Goal: Transaction & Acquisition: Purchase product/service

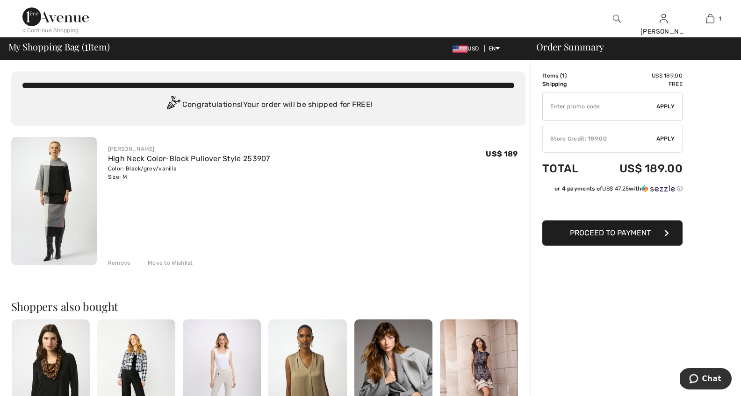
click at [592, 112] on input "TEXT" at bounding box center [600, 107] width 114 height 28
click at [599, 138] on div "Store Credit: 189.00" at bounding box center [600, 139] width 114 height 8
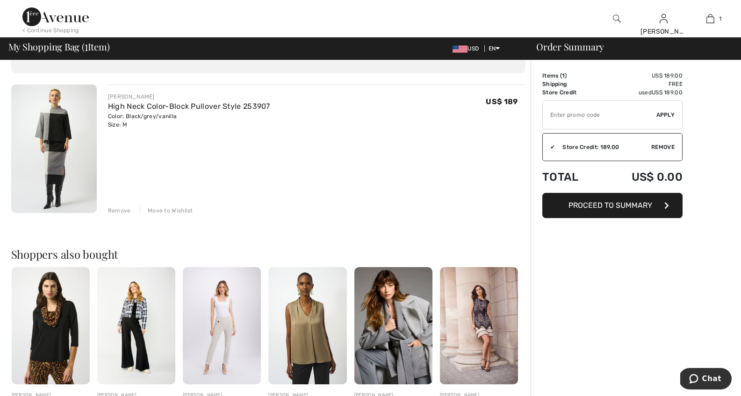
scroll to position [54, 0]
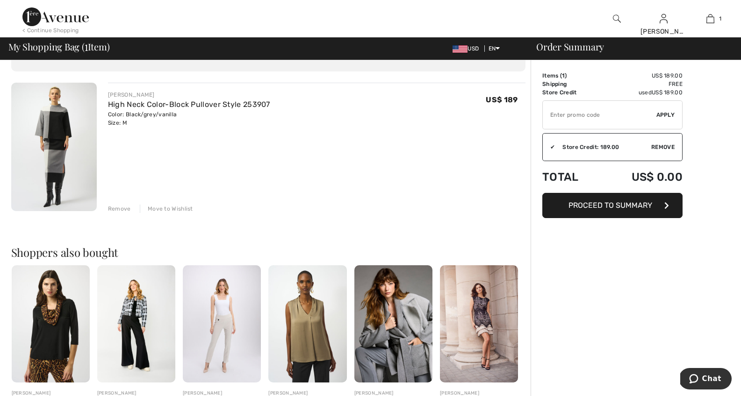
click at [617, 203] on span "Proceed to Summary" at bounding box center [611, 205] width 84 height 9
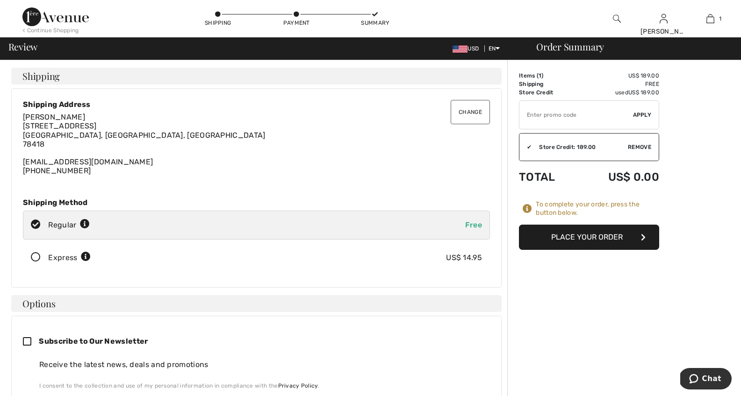
click at [580, 236] on button "Place Your Order" at bounding box center [589, 237] width 140 height 25
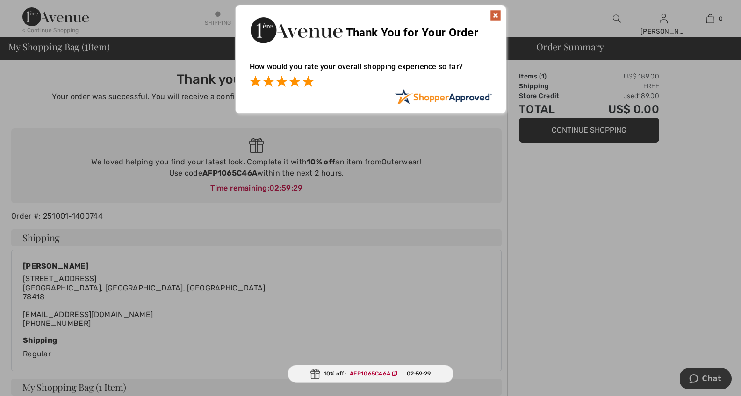
click at [306, 83] on span at bounding box center [307, 81] width 11 height 11
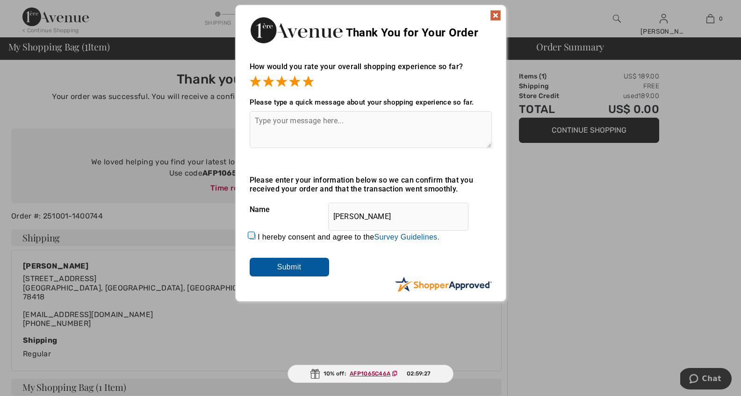
click at [495, 15] on img at bounding box center [495, 15] width 11 height 11
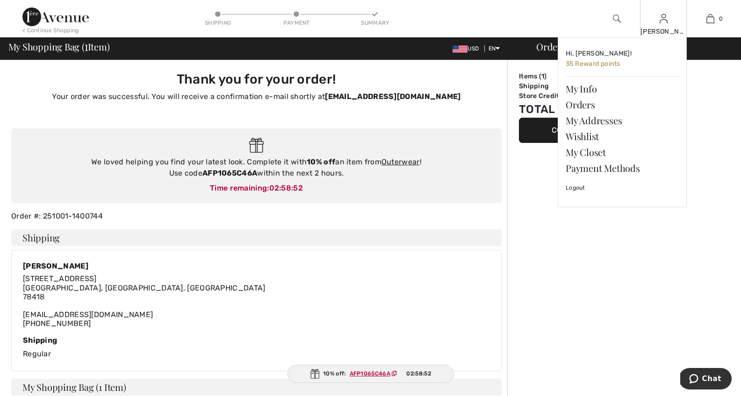
click at [665, 17] on img at bounding box center [664, 18] width 8 height 11
click at [574, 104] on link "Orders" at bounding box center [622, 105] width 113 height 16
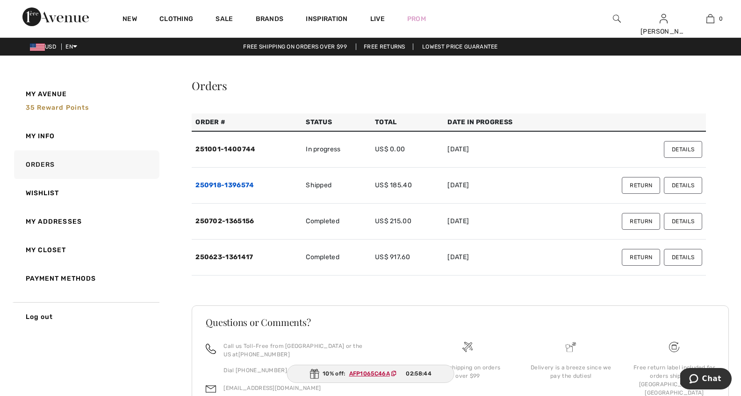
click at [247, 186] on link "250918-1396574" at bounding box center [224, 185] width 58 height 8
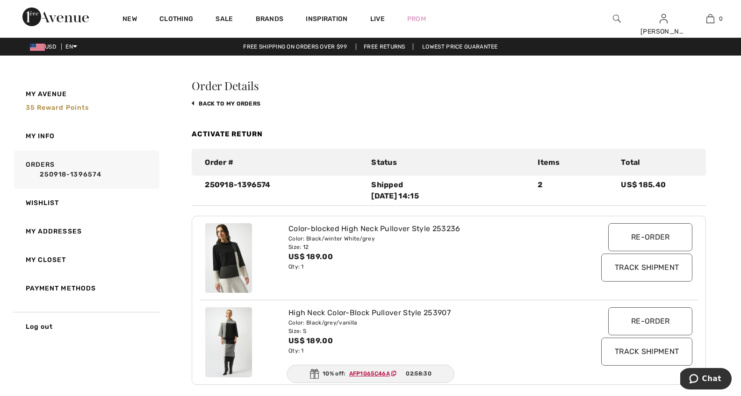
click at [230, 259] on img at bounding box center [228, 258] width 47 height 70
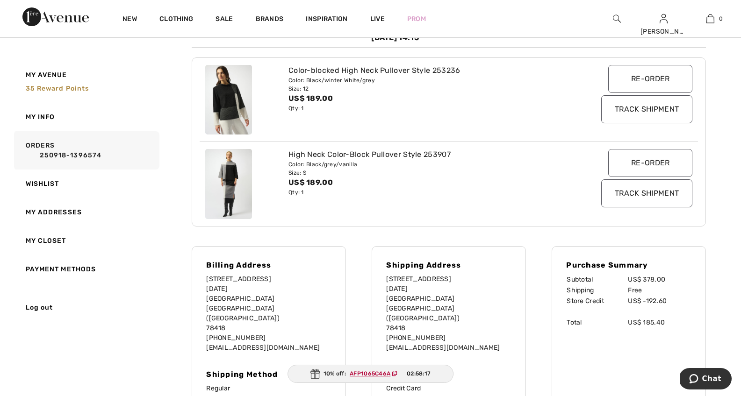
scroll to position [111, 0]
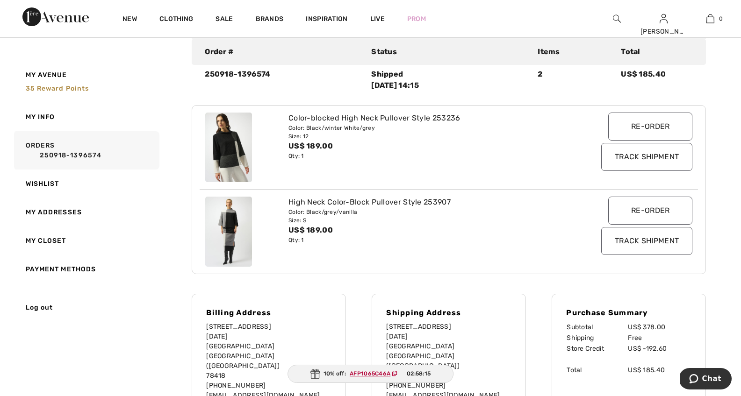
click at [235, 143] on img at bounding box center [228, 148] width 47 height 70
click at [628, 158] on input "Track Shipment" at bounding box center [646, 157] width 91 height 28
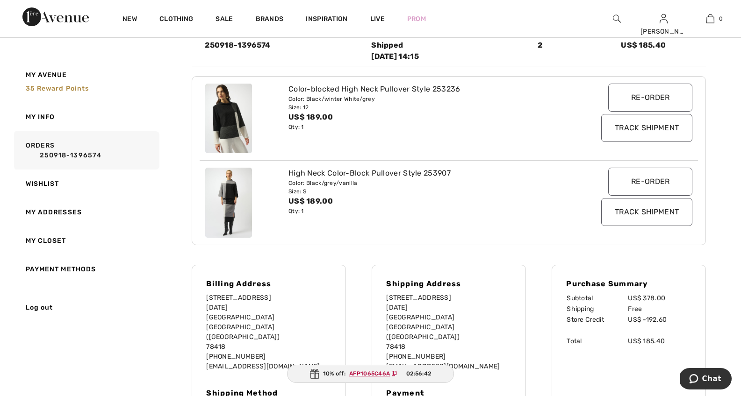
scroll to position [10, 0]
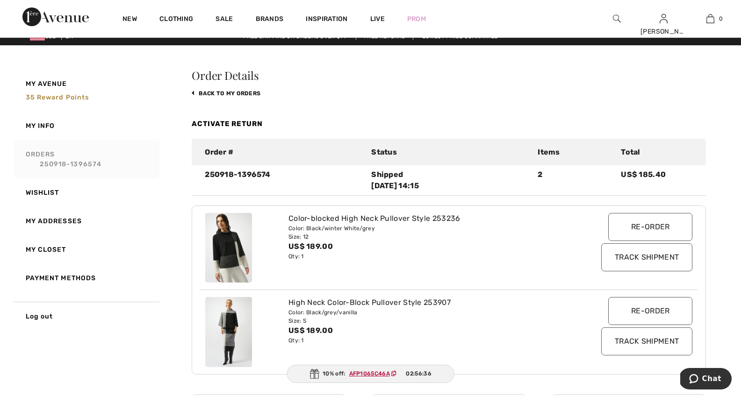
click at [51, 154] on link "Orders 250918-1396574" at bounding box center [85, 159] width 147 height 38
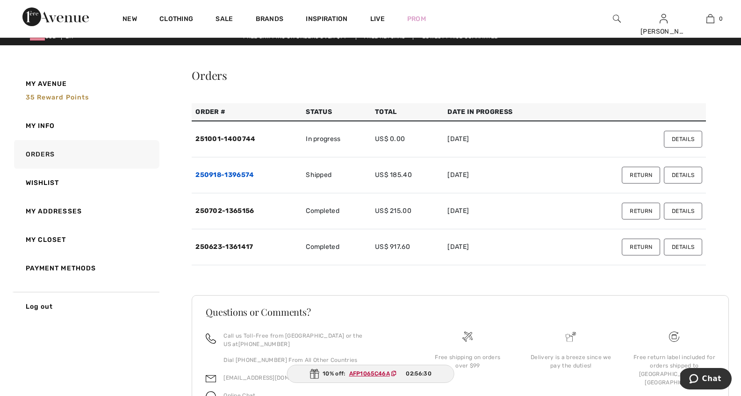
click at [233, 175] on link "250918-1396574" at bounding box center [224, 175] width 58 height 8
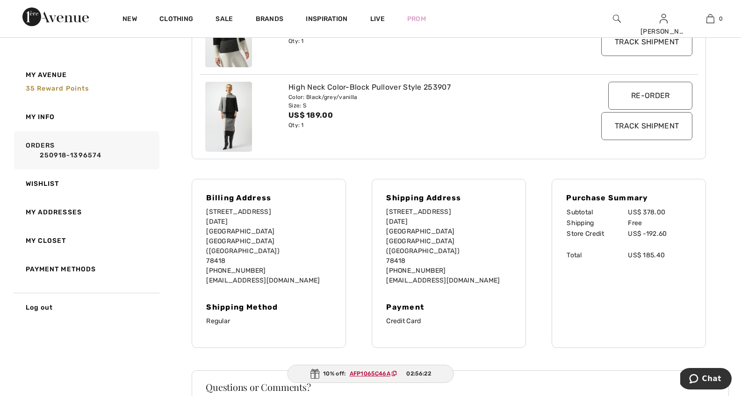
scroll to position [337, 0]
